Goal: Information Seeking & Learning: Check status

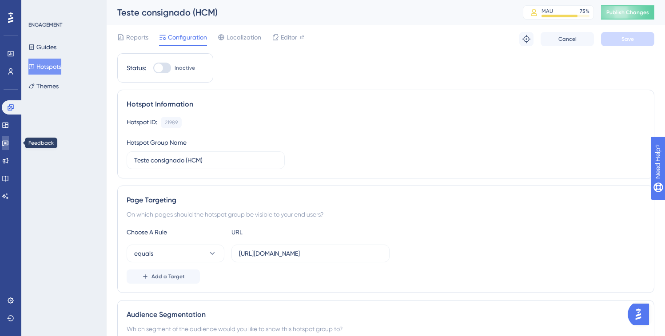
click at [6, 146] on link at bounding box center [5, 143] width 7 height 14
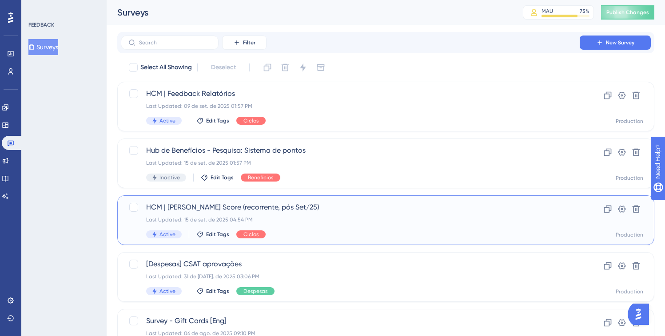
click at [200, 201] on div "HCM | [PERSON_NAME] Score (recorrente, pós Set/25) Last Updated: 15 de set. de …" at bounding box center [385, 220] width 537 height 50
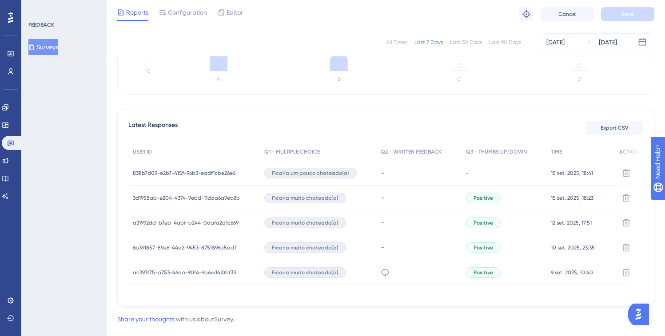
scroll to position [199, 0]
click at [179, 170] on span "838b7d09-e2b7-415f-96b3-eddf1cbe26e6" at bounding box center [184, 172] width 103 height 7
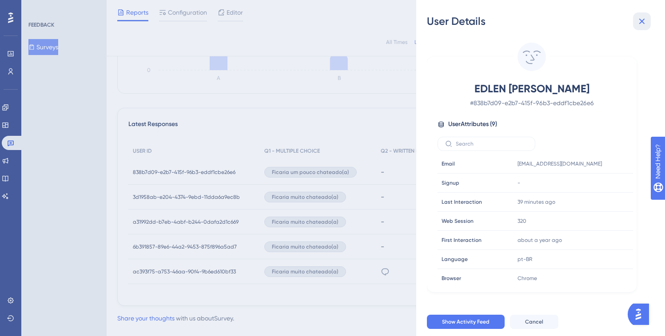
click at [643, 22] on icon at bounding box center [641, 21] width 11 height 11
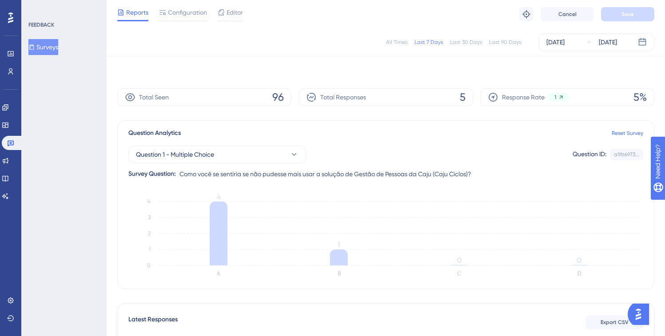
scroll to position [0, 0]
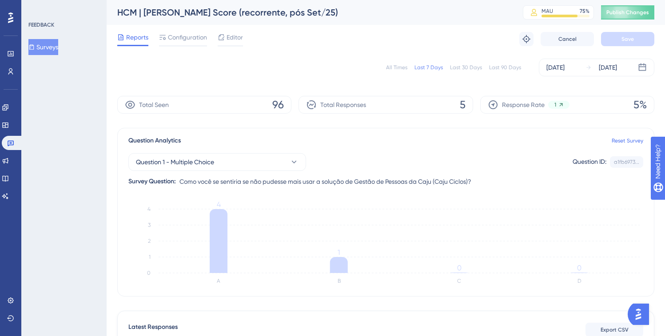
click at [48, 44] on button "Surveys" at bounding box center [43, 47] width 30 height 16
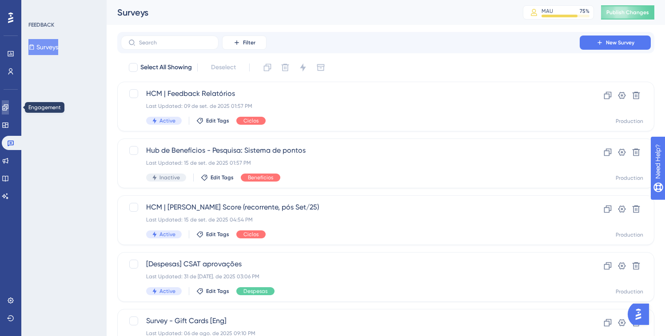
click at [9, 107] on icon at bounding box center [5, 107] width 7 height 7
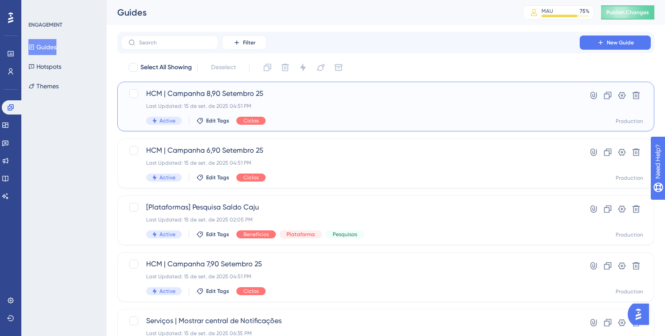
click at [189, 95] on span "HCM | Campanha 8,90 Setembro 25" at bounding box center [350, 93] width 408 height 11
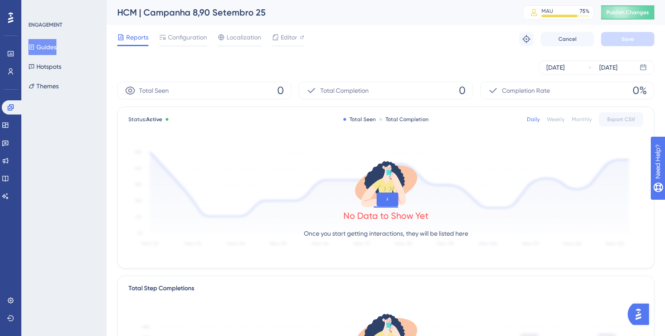
click at [56, 43] on button "Guides" at bounding box center [42, 47] width 28 height 16
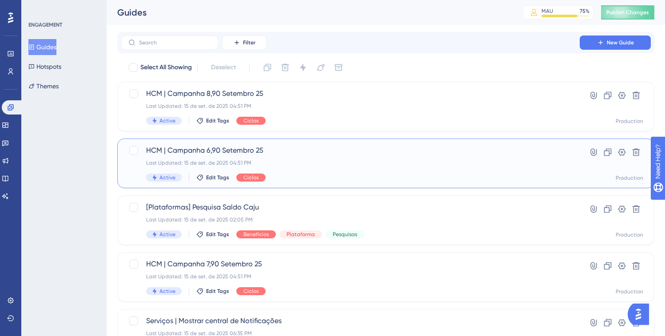
click at [290, 165] on div "Last Updated: 15 de set. de 2025 04:51 PM" at bounding box center [350, 162] width 408 height 7
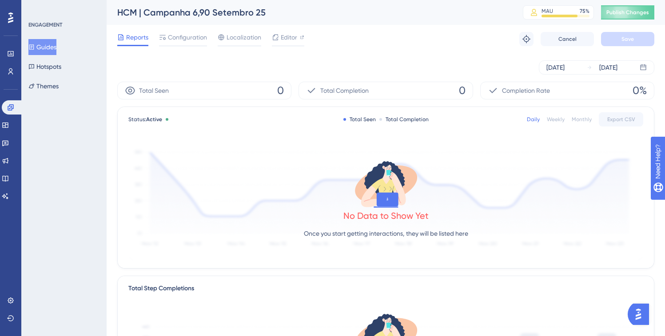
click at [49, 42] on button "Guides" at bounding box center [42, 47] width 28 height 16
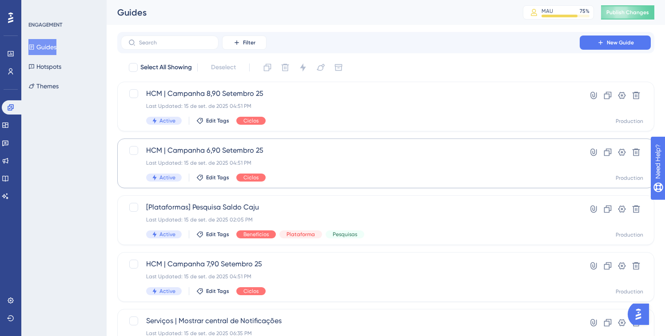
scroll to position [21, 0]
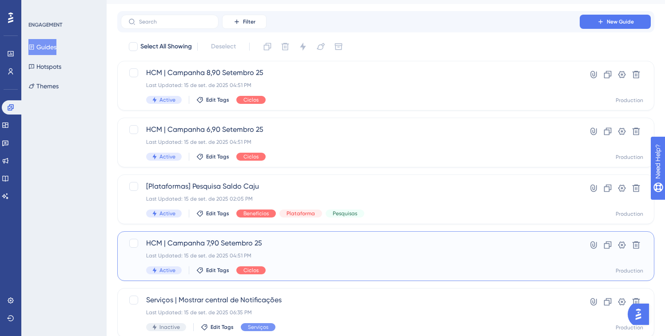
click at [211, 241] on span "HCM | Campanha 7,90 Setembro 25" at bounding box center [350, 243] width 408 height 11
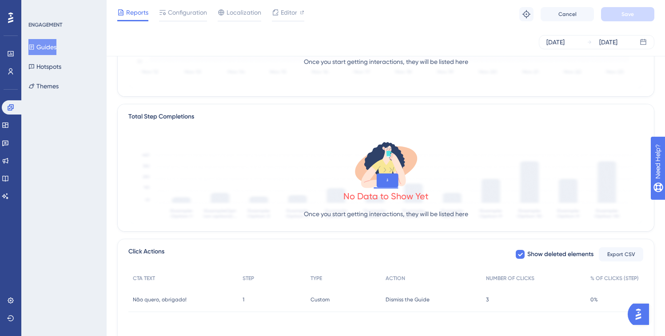
scroll to position [226, 0]
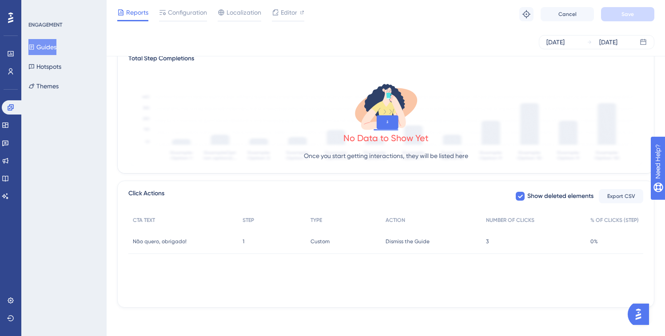
click at [214, 276] on div "CTA TEXT STEP TYPE ACTION NUMBER OF CLICKS % OF CLICKS (STEP) Não quero, obriga…" at bounding box center [385, 255] width 514 height 89
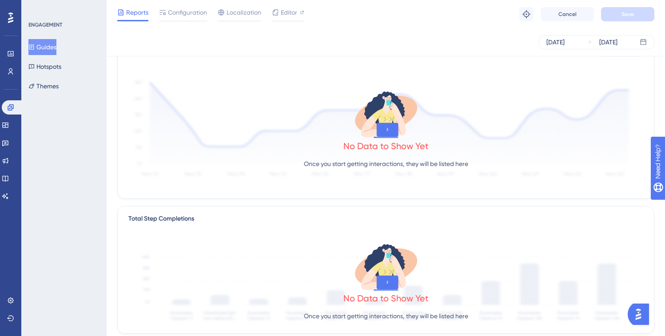
scroll to position [0, 0]
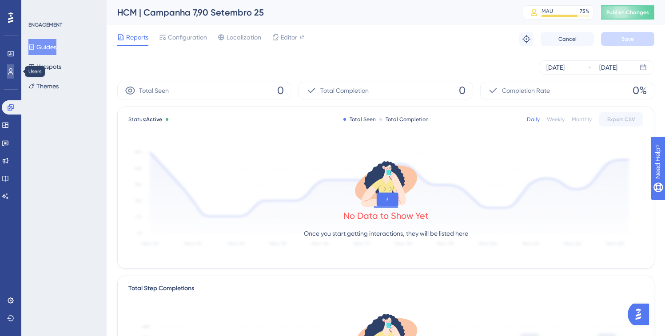
click at [12, 69] on icon at bounding box center [10, 71] width 7 height 7
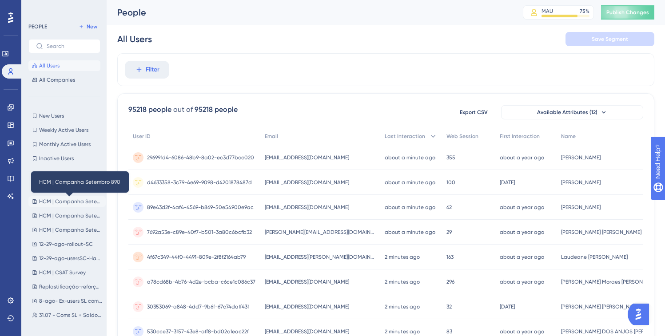
click at [71, 200] on span "HCM | Campanha Setembro 890" at bounding box center [70, 201] width 63 height 7
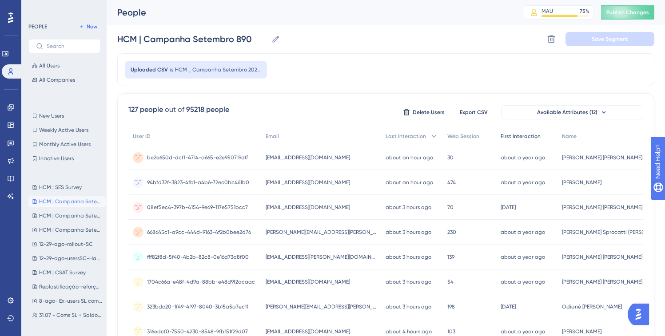
click at [514, 137] on span "First Interaction" at bounding box center [520, 136] width 40 height 7
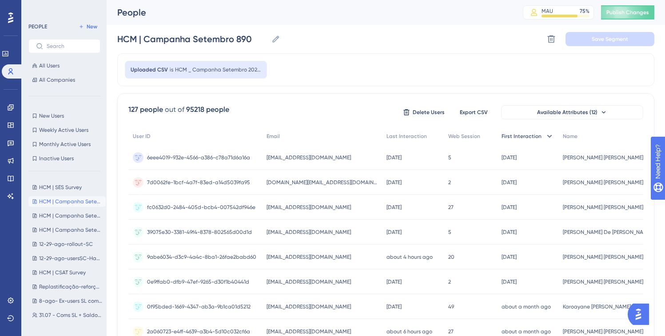
click at [514, 137] on span "First Interaction" at bounding box center [521, 136] width 40 height 7
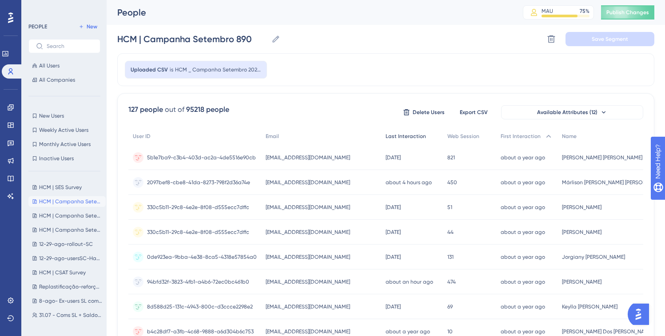
click at [385, 133] on span "Last Interaction" at bounding box center [405, 136] width 40 height 7
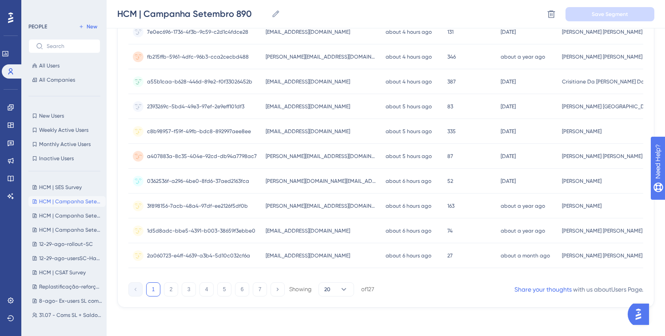
scroll to position [0, 1]
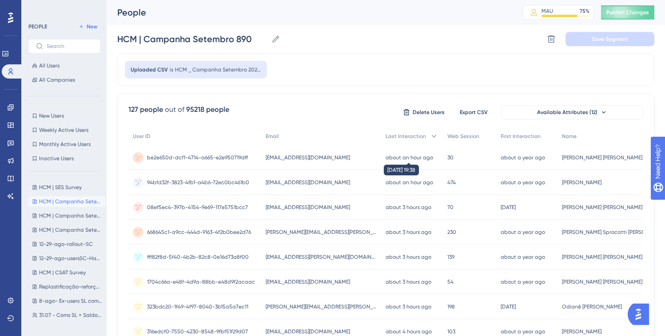
click at [385, 158] on time "about an hour ago" at bounding box center [408, 157] width 47 height 6
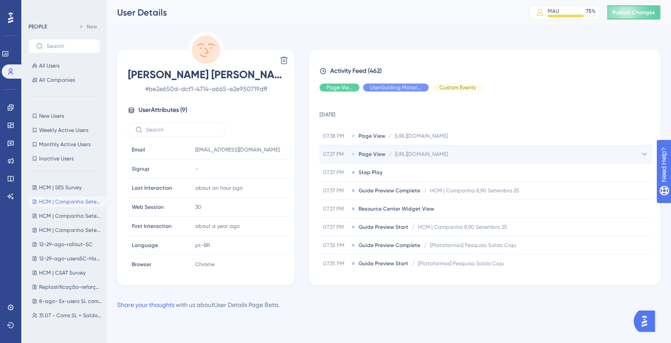
click at [417, 153] on span "[URL][DOMAIN_NAME]" at bounding box center [421, 153] width 53 height 7
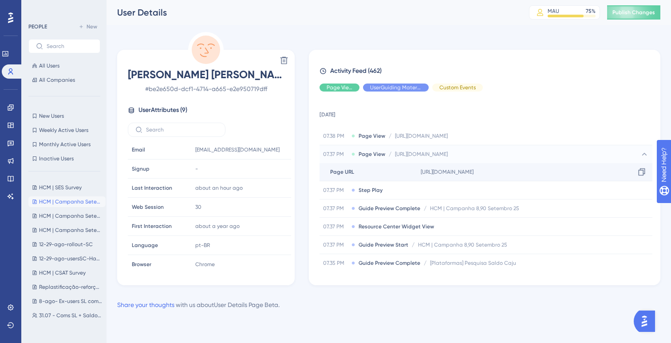
click at [434, 174] on span "[URL][DOMAIN_NAME]" at bounding box center [447, 171] width 53 height 7
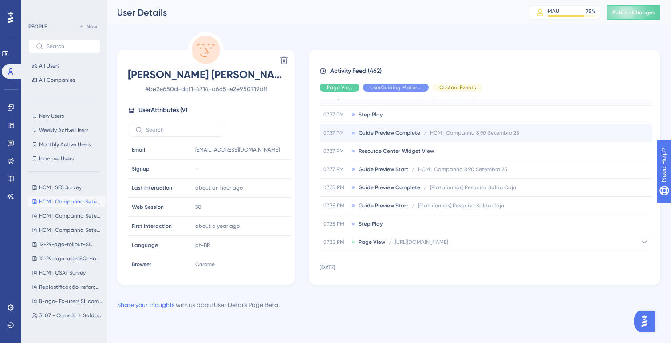
scroll to position [75, 0]
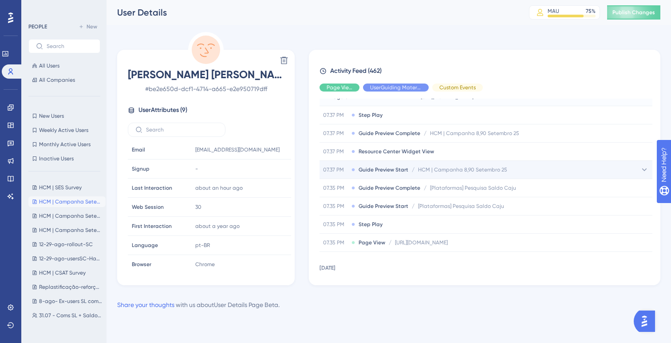
click at [419, 164] on div "07.37 PM Guide Preview Start / HCM | Campanha 8,90 Setembro 25 HCM | Campanha 8…" at bounding box center [486, 170] width 333 height 18
